Goal: Task Accomplishment & Management: Use online tool/utility

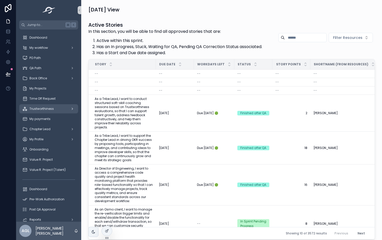
click at [47, 106] on div "Trustworthiness" at bounding box center [48, 109] width 53 height 8
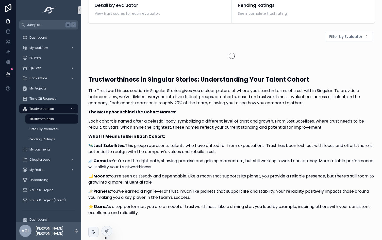
scroll to position [164, 0]
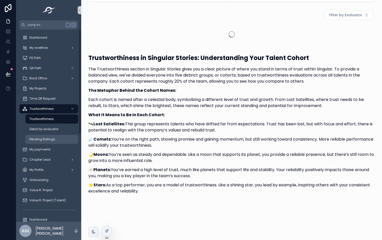
click at [55, 135] on link "Pending Ratings" at bounding box center [51, 139] width 53 height 9
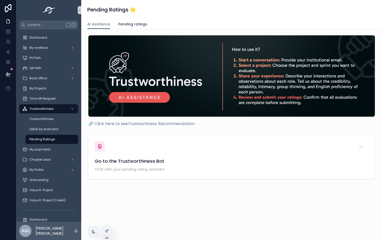
click at [134, 27] on link "Pending ratings" at bounding box center [132, 25] width 29 height 10
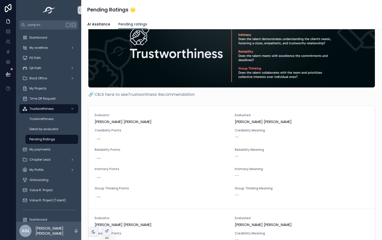
scroll to position [28, 0]
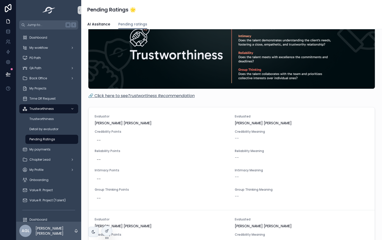
click at [172, 95] on em "Trustwortiness Recommendation" at bounding box center [161, 96] width 67 height 6
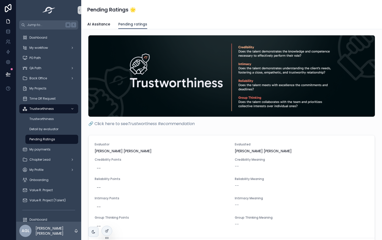
click at [133, 25] on span "Pending ratings" at bounding box center [132, 24] width 29 height 5
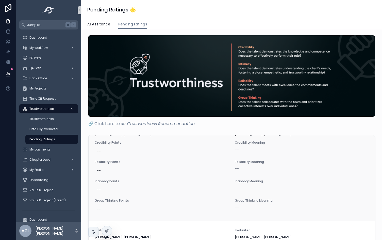
click at [137, 159] on div "Evaluator [PERSON_NAME] [PERSON_NAME] Evaluated [PERSON_NAME] [PERSON_NAME] Cre…" at bounding box center [232, 169] width 274 height 88
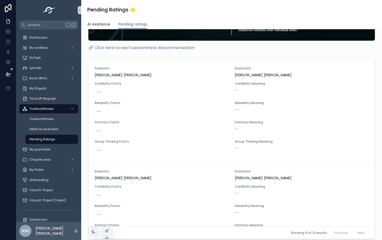
click at [101, 22] on span "AI Assitance" at bounding box center [98, 24] width 23 height 5
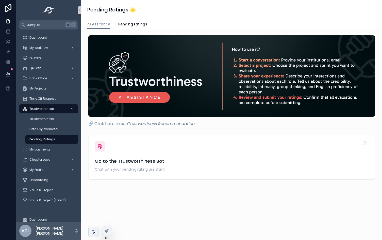
click at [134, 151] on div "Go to the Trustworthiness Bot Chat with your pending rating assistant" at bounding box center [232, 156] width 274 height 31
click at [100, 151] on div "scrollable content" at bounding box center [100, 146] width 10 height 10
